Goal: Task Accomplishment & Management: Complete application form

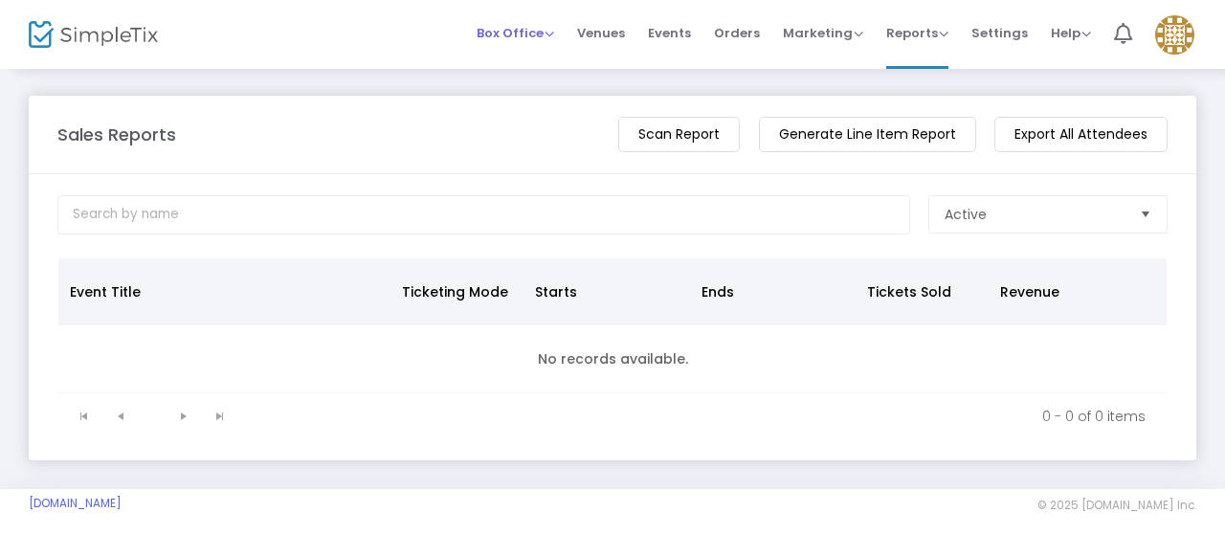
click at [530, 31] on span "Box Office" at bounding box center [516, 33] width 78 height 18
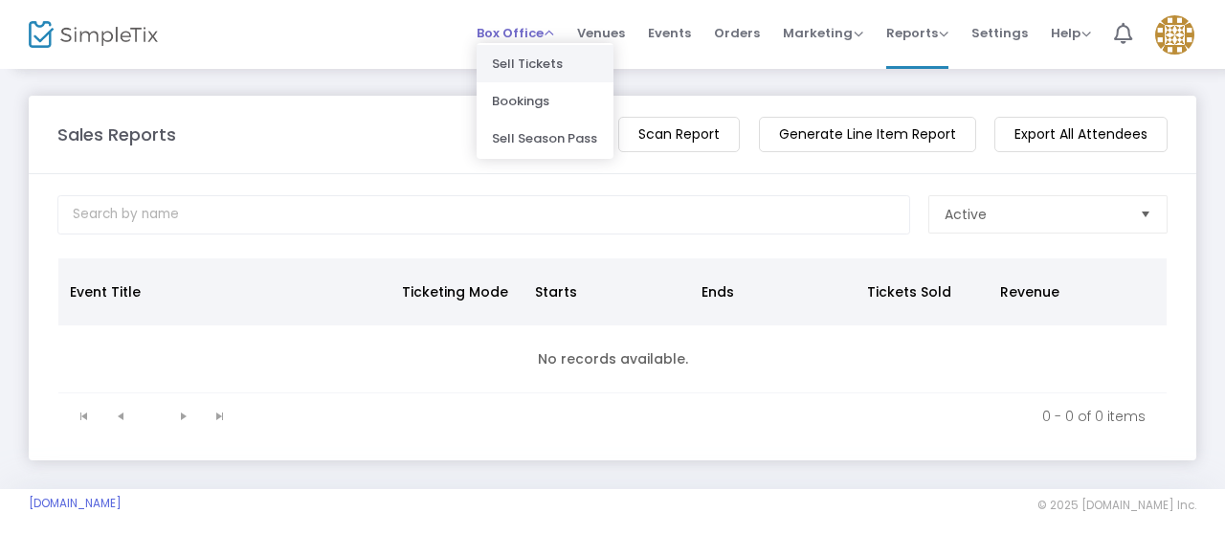
click at [535, 62] on li "Sell Tickets" at bounding box center [545, 63] width 137 height 37
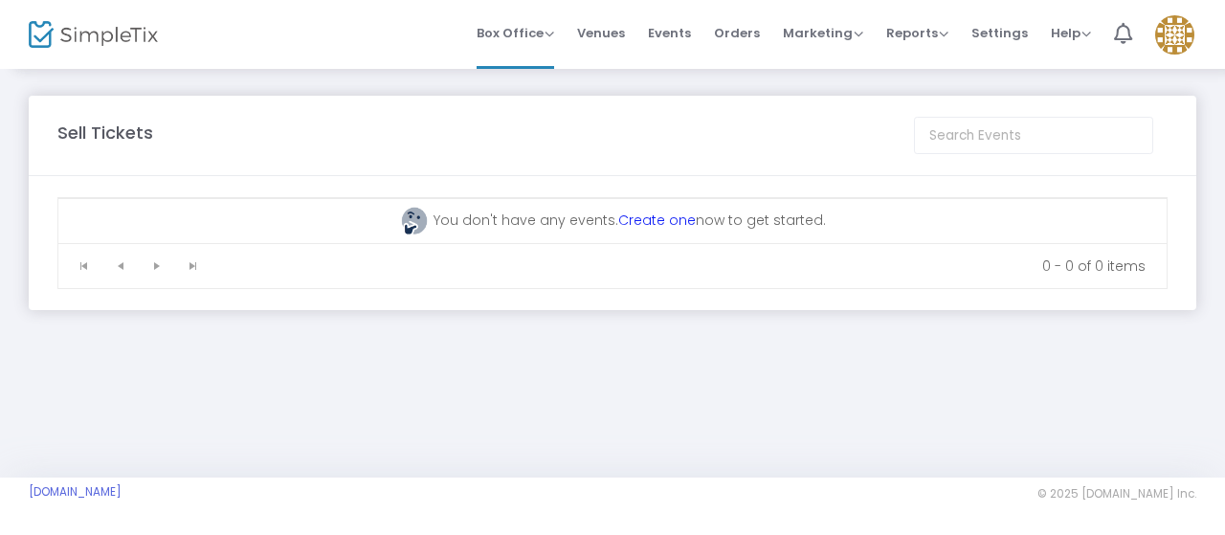
click at [638, 224] on link "Create one" at bounding box center [657, 220] width 78 height 19
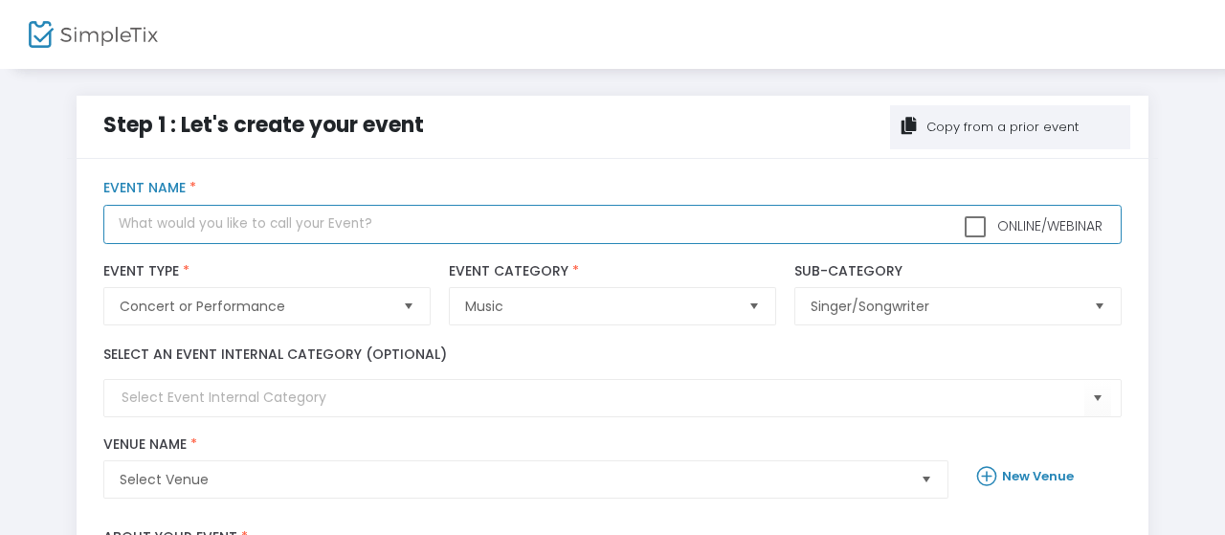
click at [568, 225] on input "text" at bounding box center [611, 224] width 1017 height 39
click at [421, 228] on input "[PERSON_NAME] and Band - Album Release Show - Special guest [PERSON_NAME]" at bounding box center [611, 224] width 1017 height 39
type input "[PERSON_NAME] and Band - Album Release Show - with special guest [PERSON_NAME]"
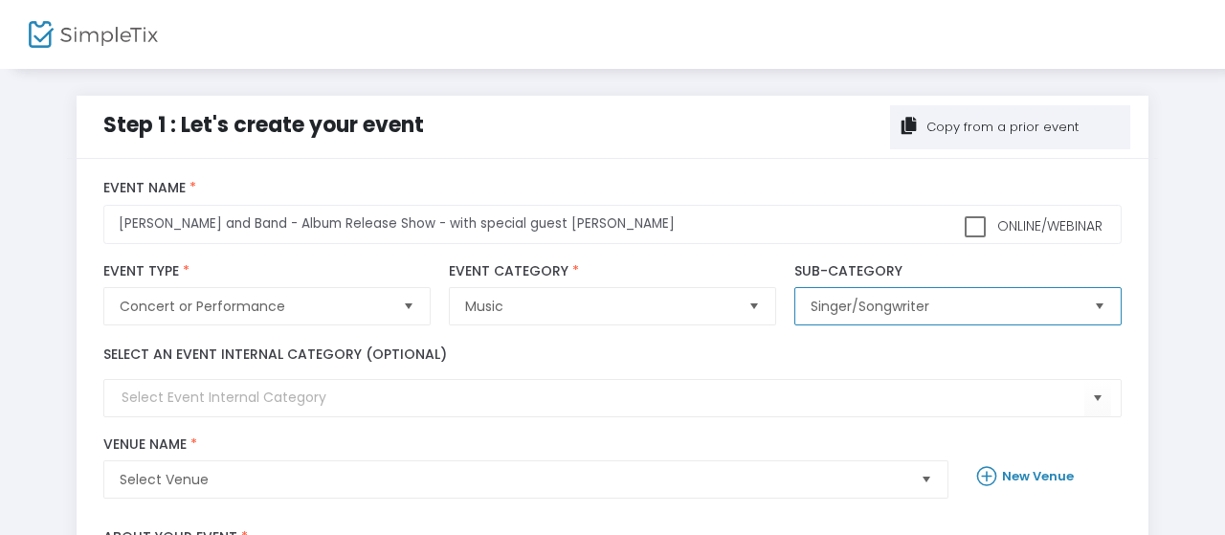
click at [863, 302] on span "Singer/Songwriter" at bounding box center [944, 306] width 267 height 19
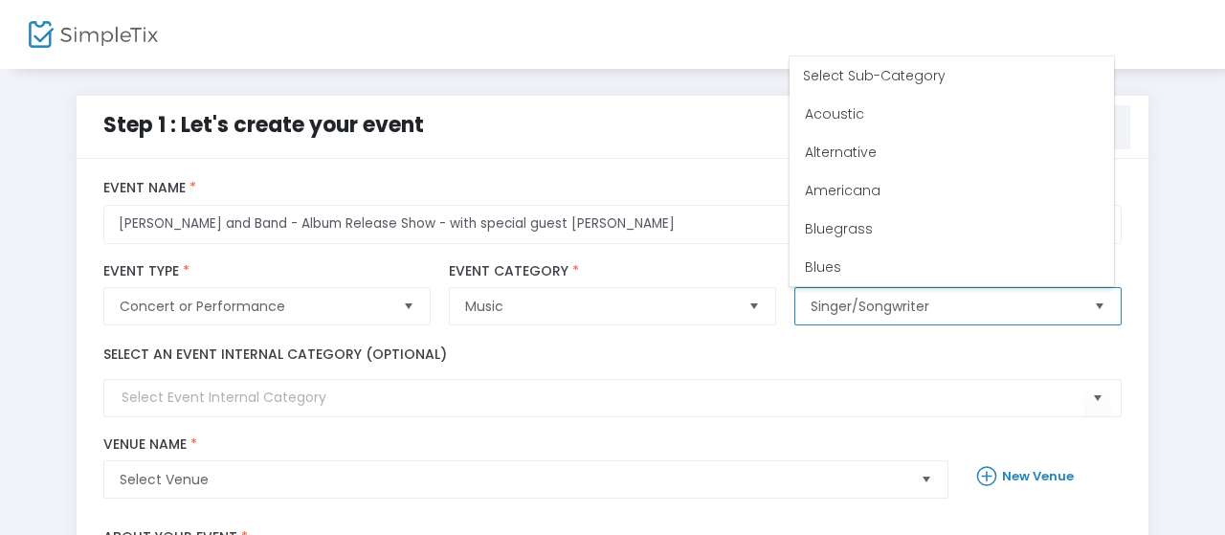
scroll to position [995, 0]
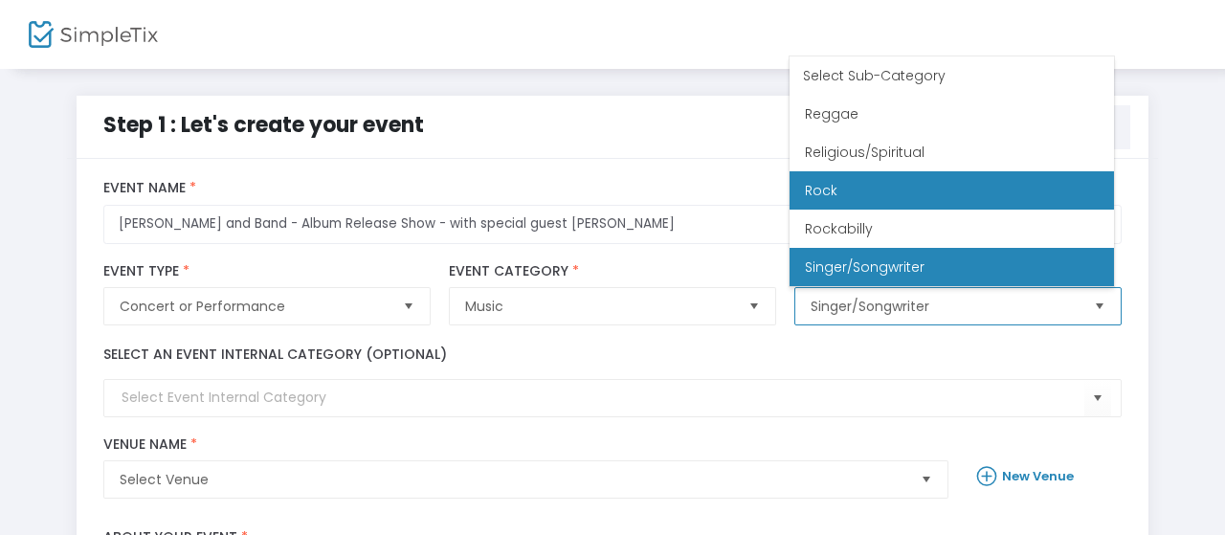
click at [852, 185] on li "Rock" at bounding box center [952, 190] width 324 height 38
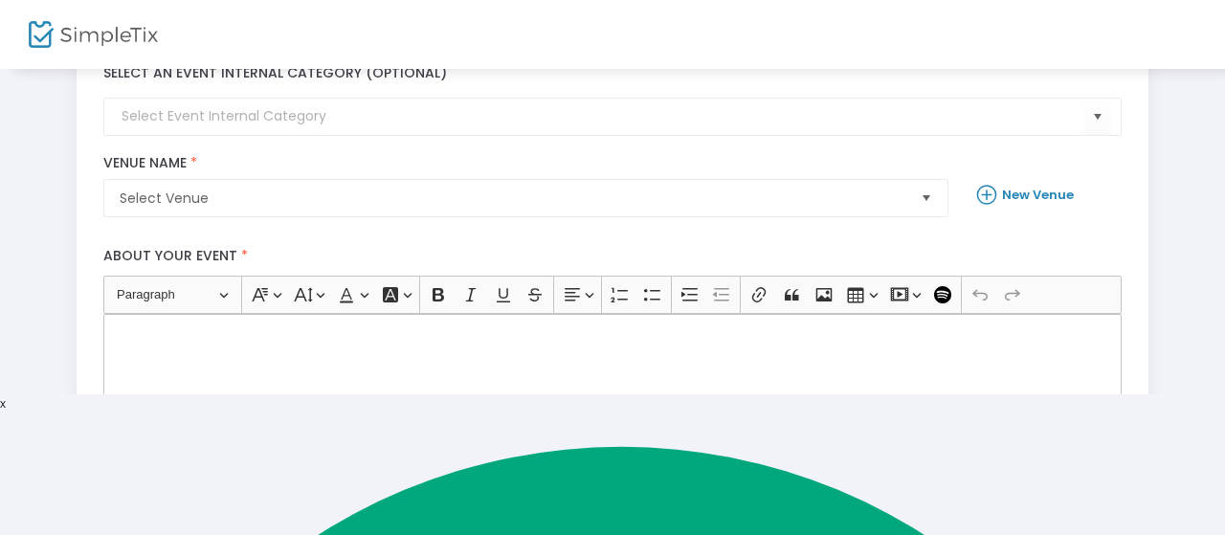
scroll to position [142, 0]
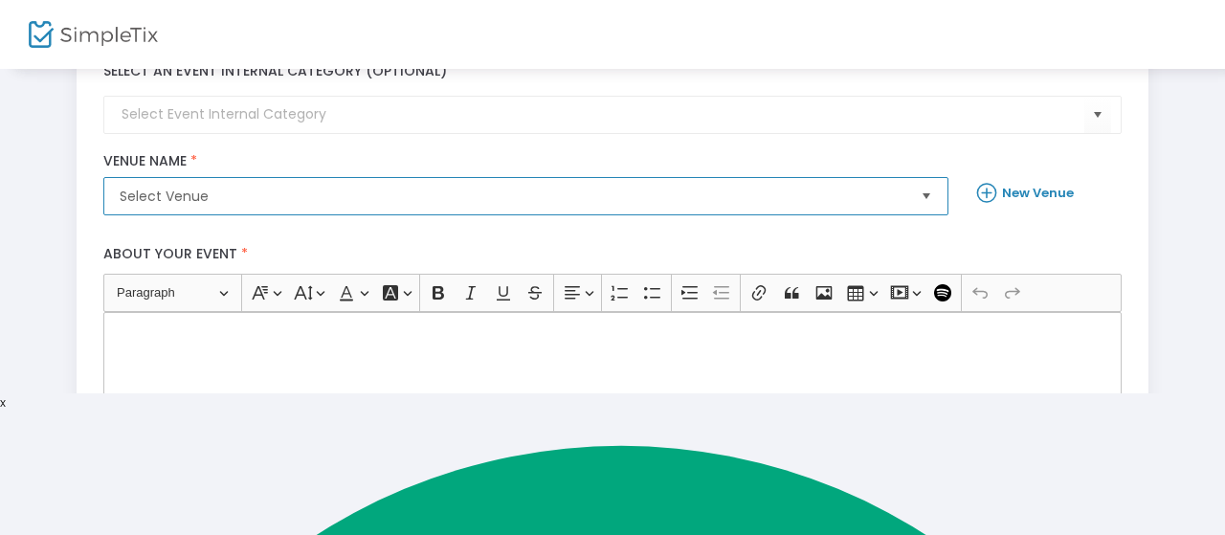
click at [600, 206] on span "Select Venue" at bounding box center [513, 196] width 786 height 19
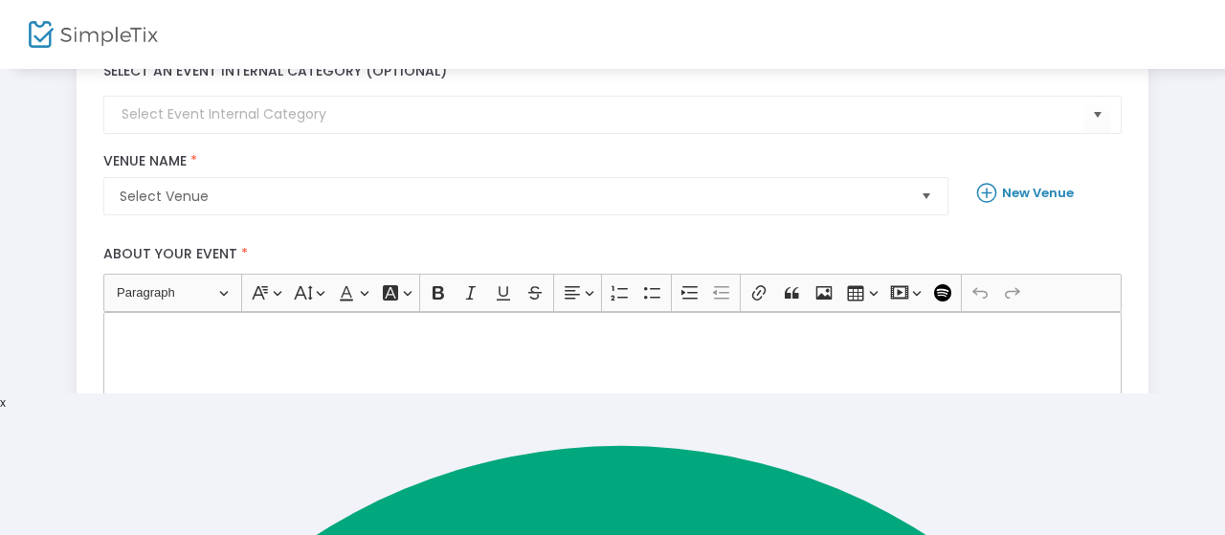
click at [1002, 202] on b "New Venue" at bounding box center [1038, 193] width 72 height 18
